Goal: Transaction & Acquisition: Obtain resource

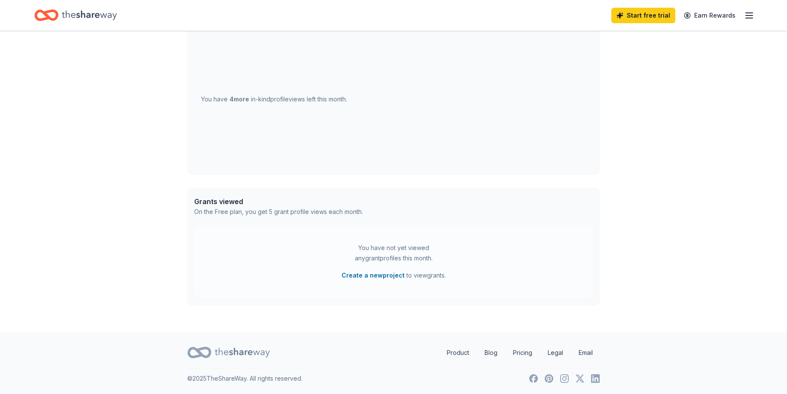
scroll to position [41, 0]
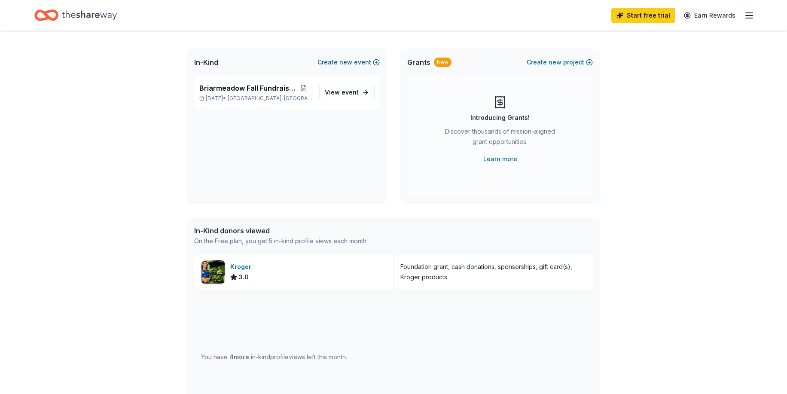
click at [347, 66] on span "new" at bounding box center [345, 62] width 13 height 10
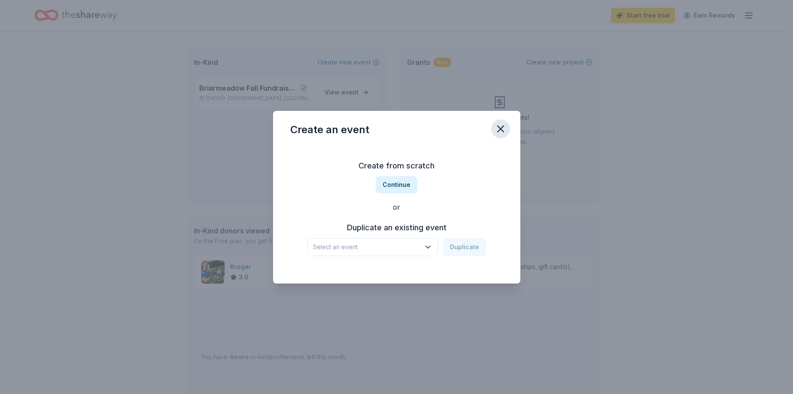
click at [499, 131] on icon "button" at bounding box center [501, 129] width 12 height 12
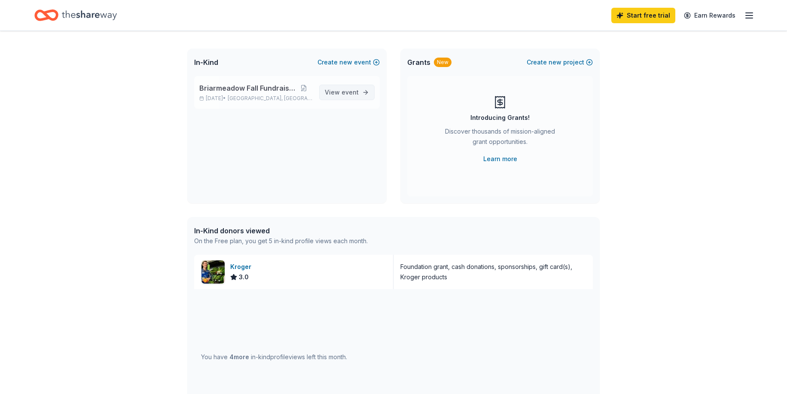
click at [365, 100] on link "View event" at bounding box center [346, 92] width 55 height 15
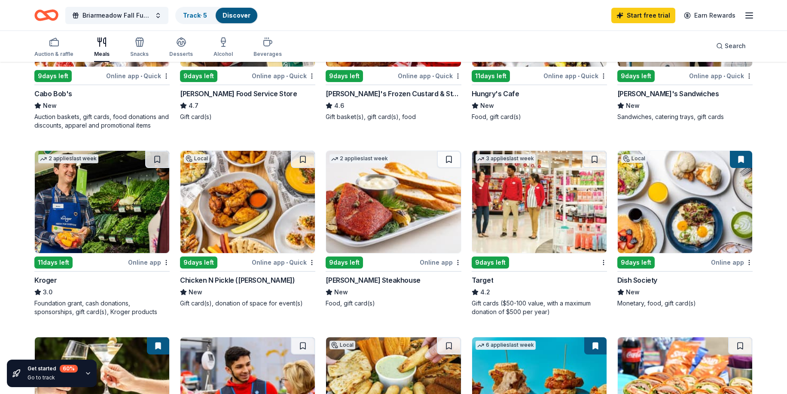
scroll to position [258, 0]
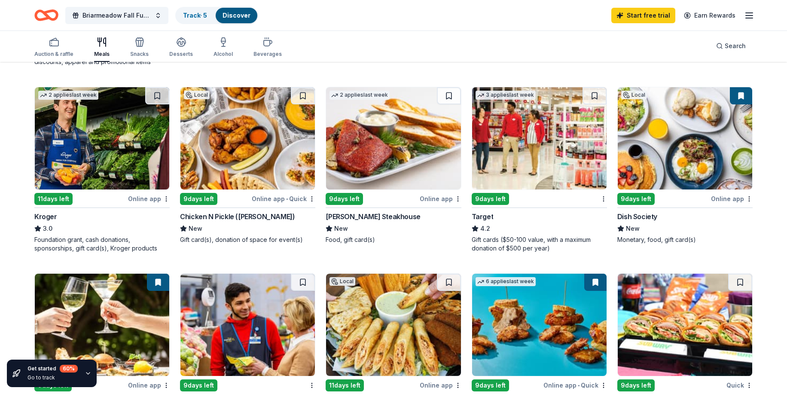
click at [496, 214] on div "Target" at bounding box center [539, 216] width 135 height 10
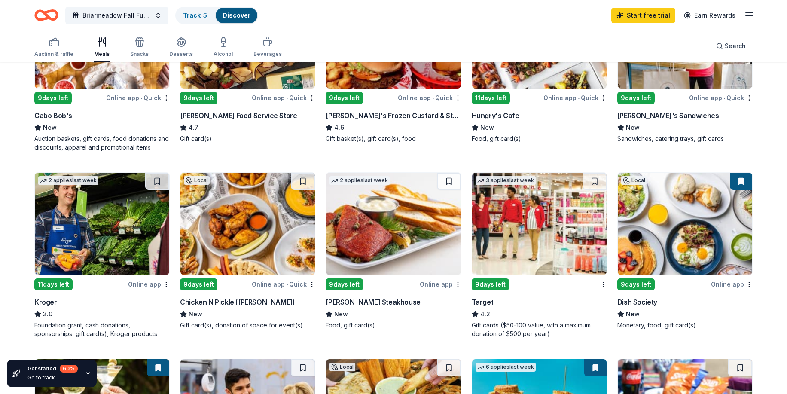
scroll to position [172, 0]
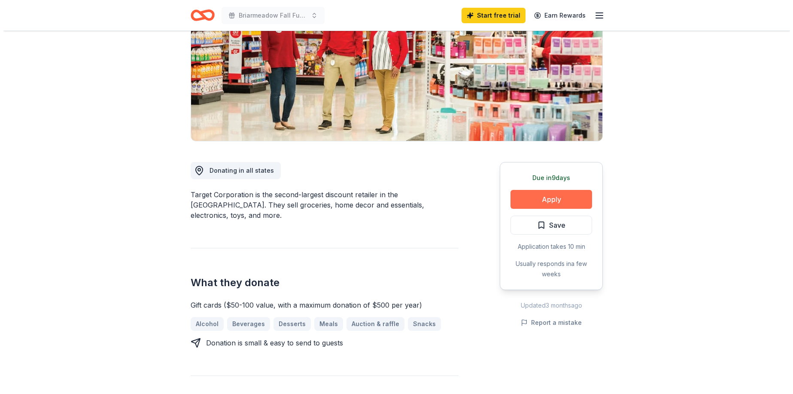
scroll to position [129, 0]
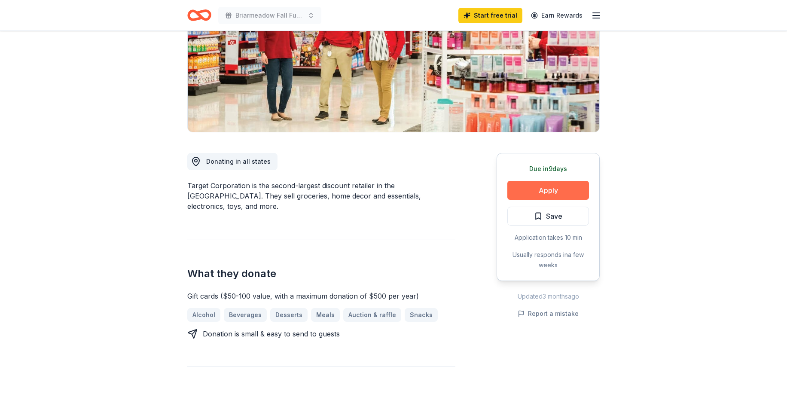
click at [540, 191] on button "Apply" at bounding box center [548, 190] width 82 height 19
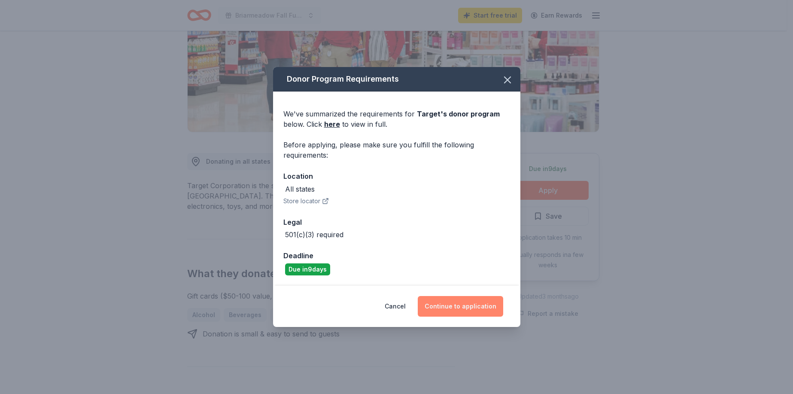
click at [463, 308] on button "Continue to application" at bounding box center [460, 306] width 85 height 21
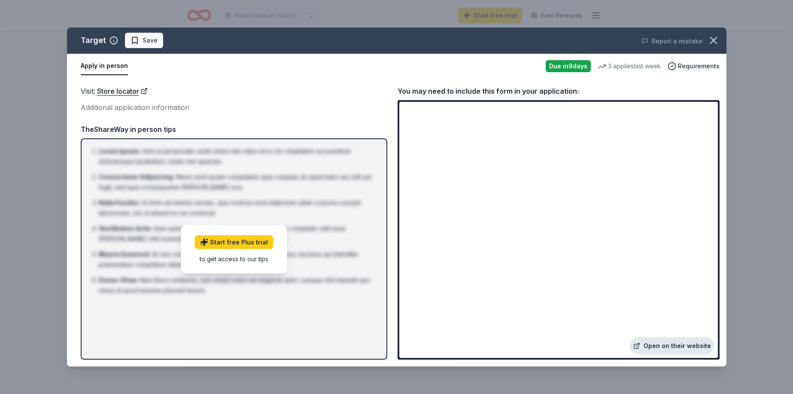
click at [680, 341] on link "Open on their website" at bounding box center [672, 345] width 85 height 17
